Goal: Find contact information: Find contact information

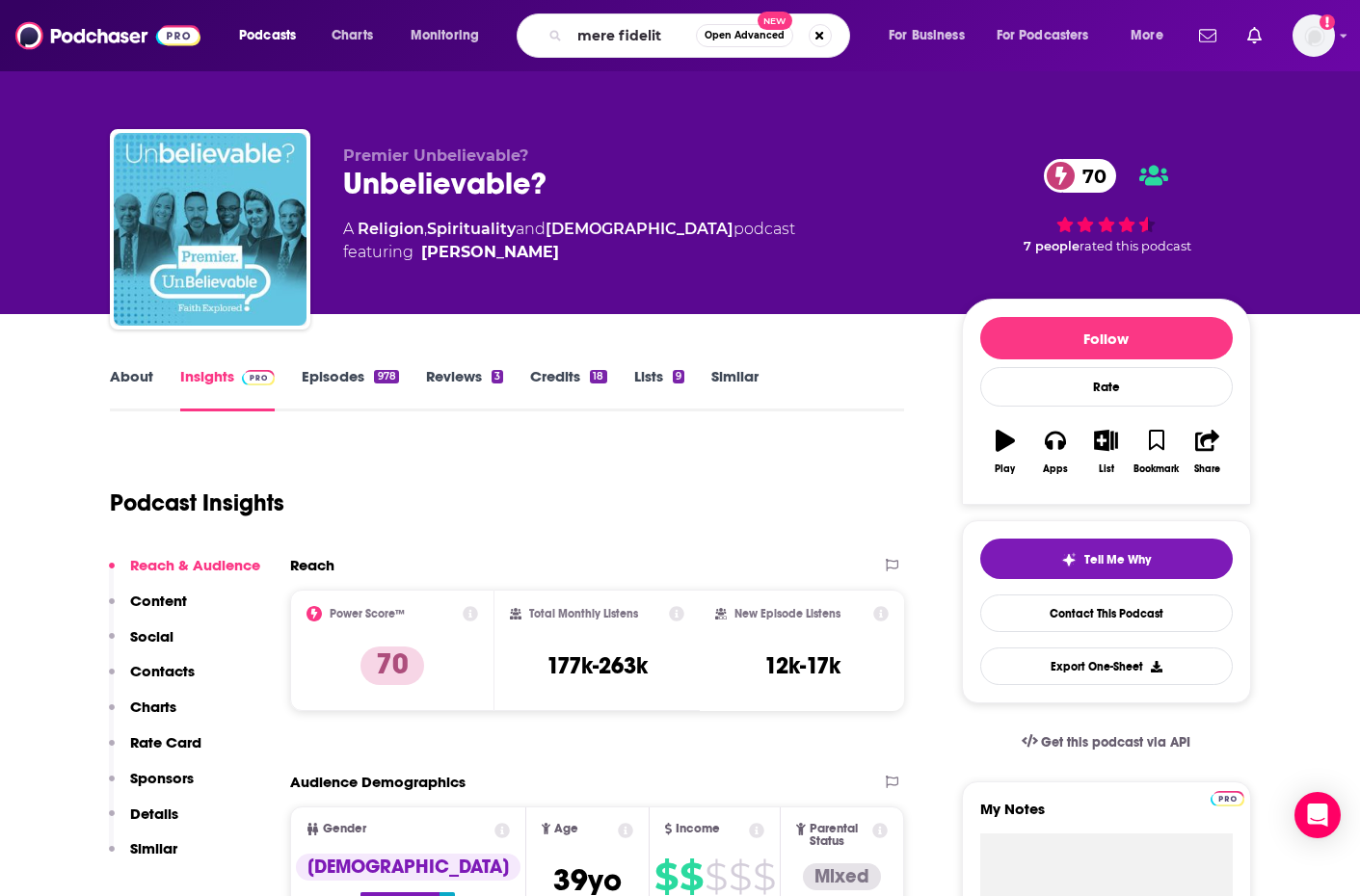
type input "mere fidelity"
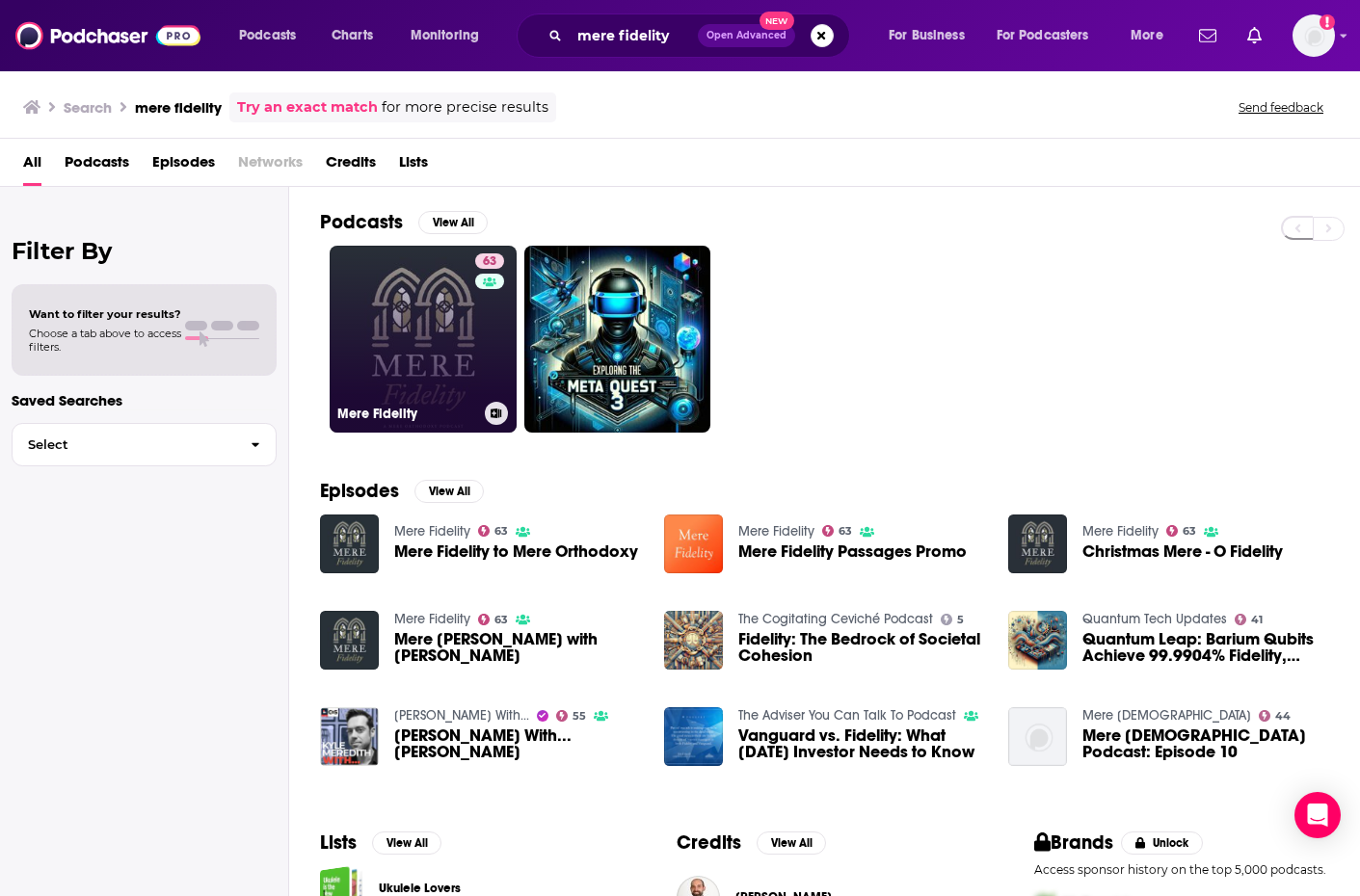
click at [417, 307] on link "63 Mere Fidelity" at bounding box center [422, 339] width 187 height 187
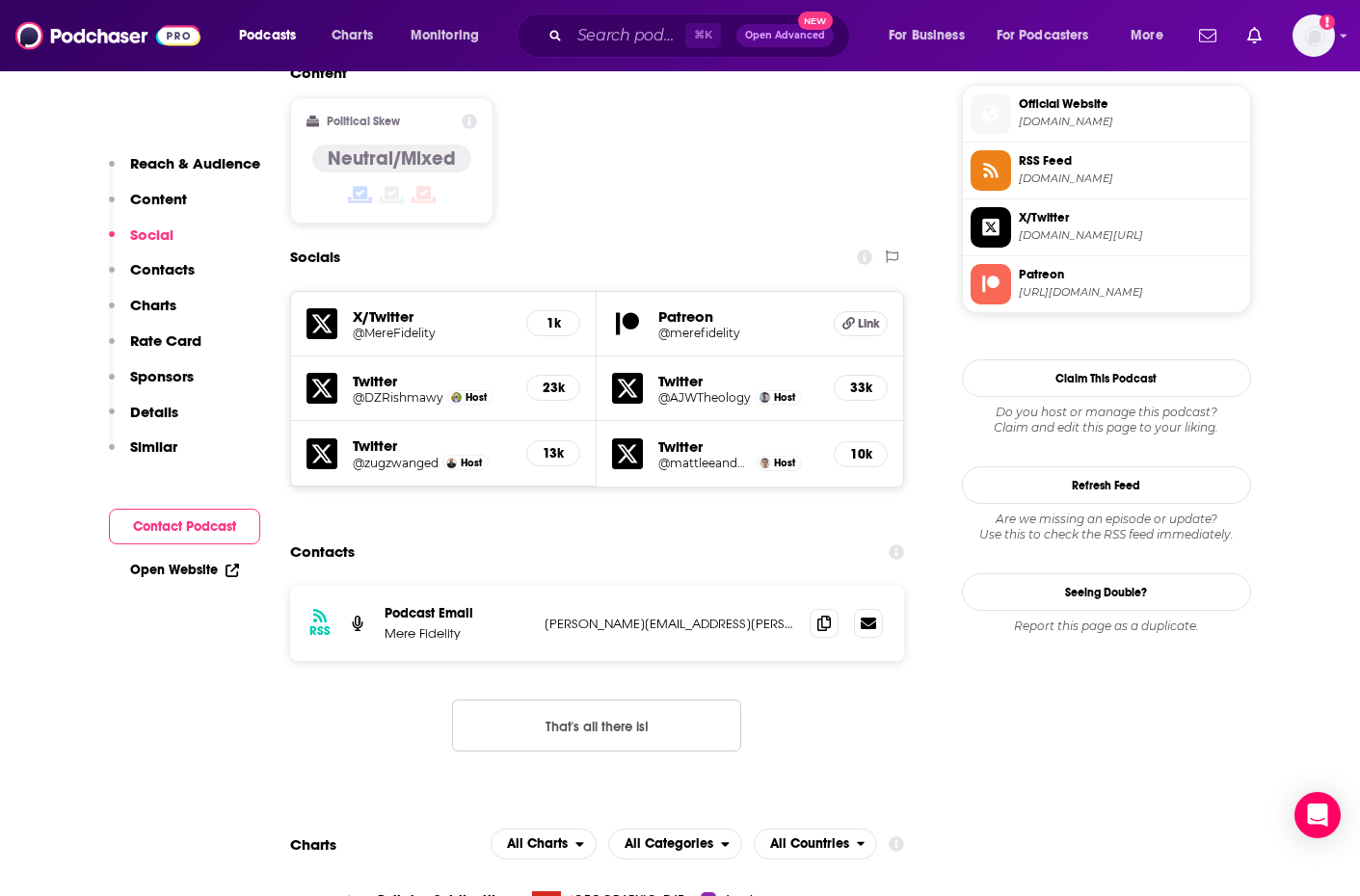
scroll to position [1728, 0]
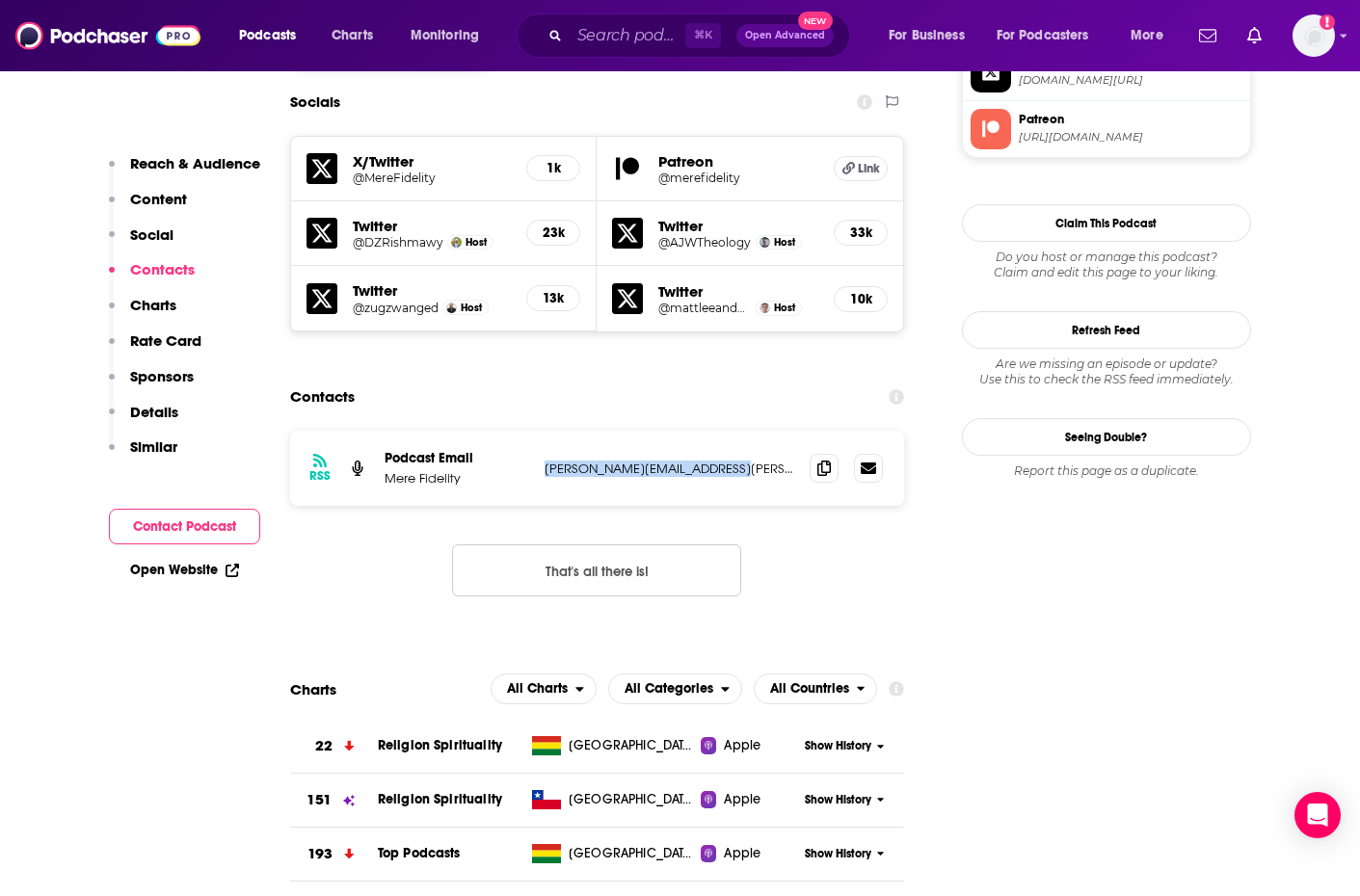
drag, startPoint x: 740, startPoint y: 356, endPoint x: 544, endPoint y: 358, distance: 196.0
click at [544, 461] on p "[PERSON_NAME][EMAIL_ADDRESS][PERSON_NAME][DOMAIN_NAME]" at bounding box center [669, 469] width 251 height 16
copy p "[PERSON_NAME][EMAIL_ADDRESS][PERSON_NAME][DOMAIN_NAME]"
